Goal: Find specific page/section: Find specific page/section

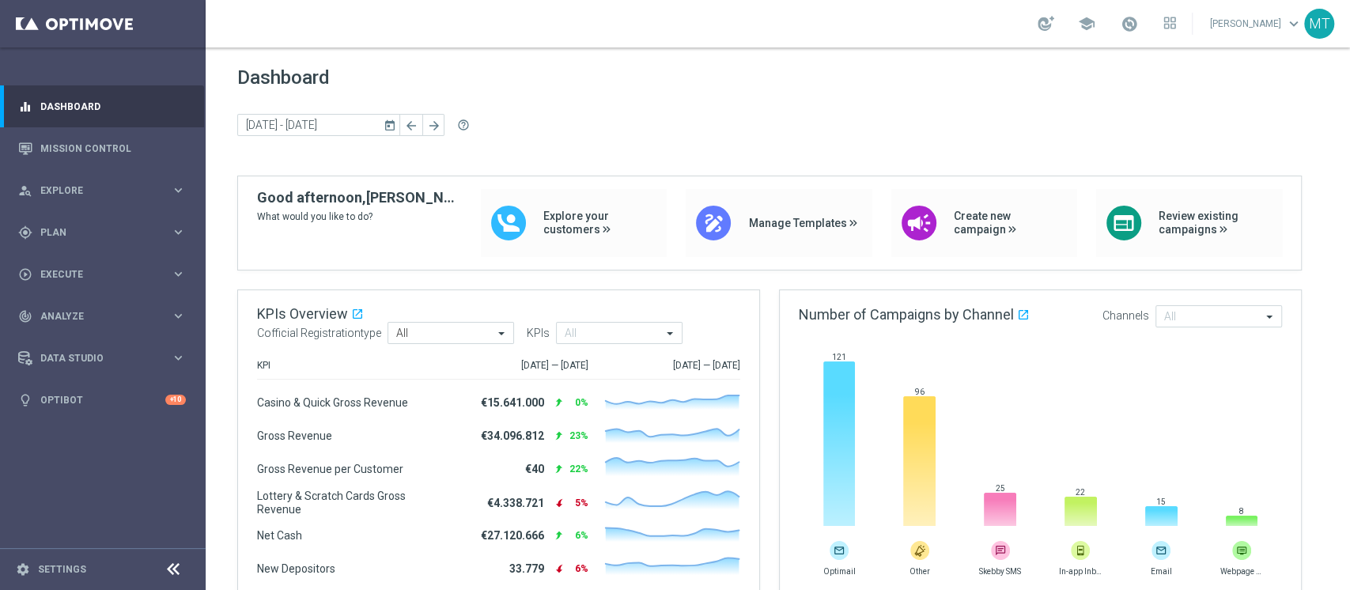
click at [1349, 88] on div at bounding box center [778, 318] width 1145 height 543
